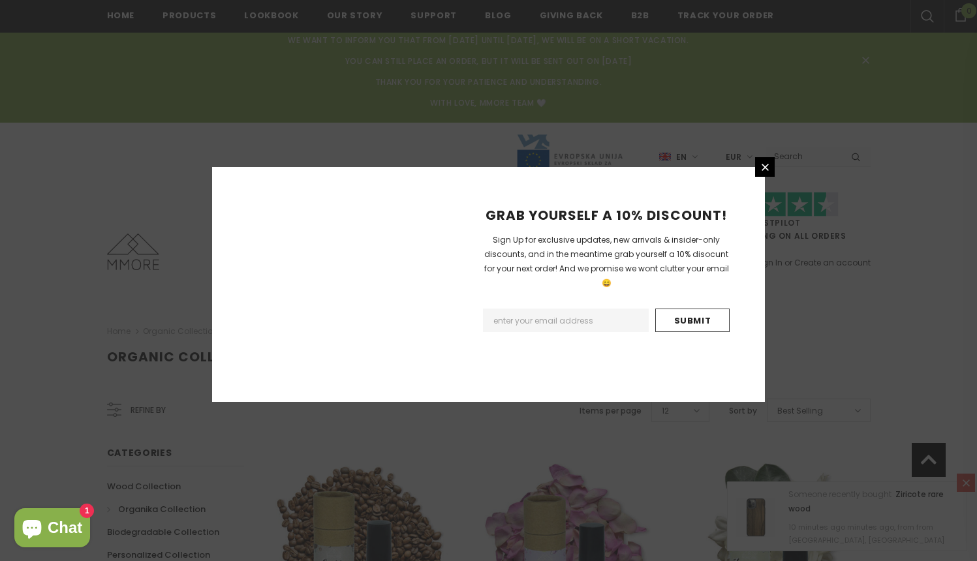
scroll to position [898, 0]
